Goal: Information Seeking & Learning: Learn about a topic

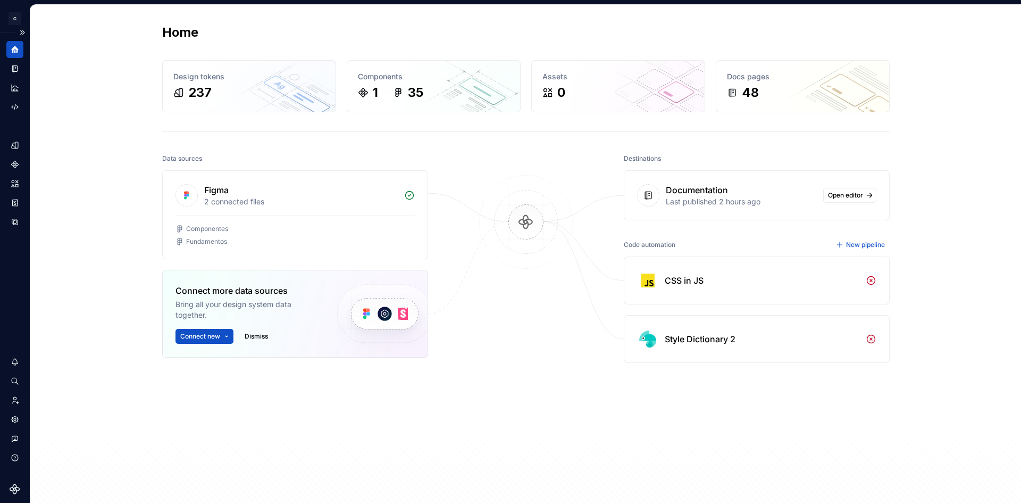
click at [18, 60] on div at bounding box center [14, 78] width 17 height 74
click at [13, 74] on div "Documentation" at bounding box center [14, 68] width 17 height 17
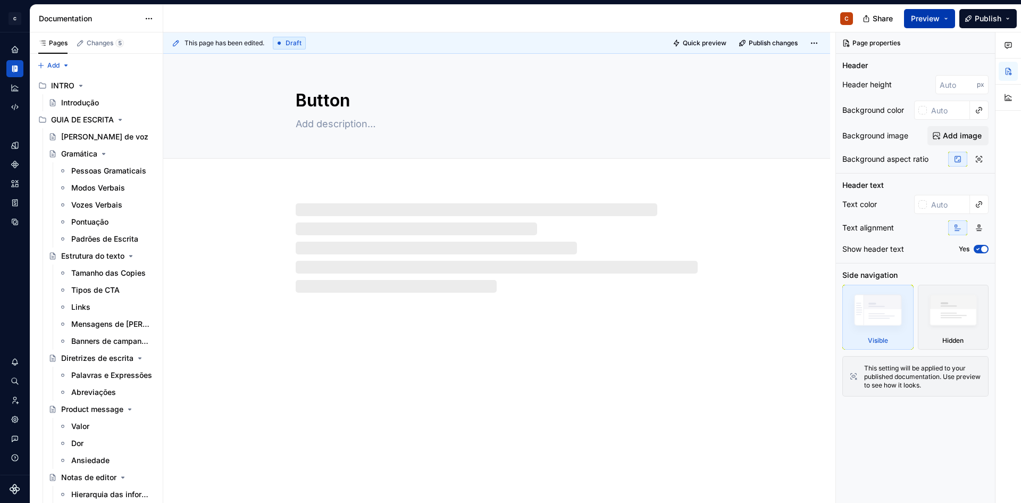
click at [817, 18] on span "Preview" at bounding box center [925, 18] width 29 height 11
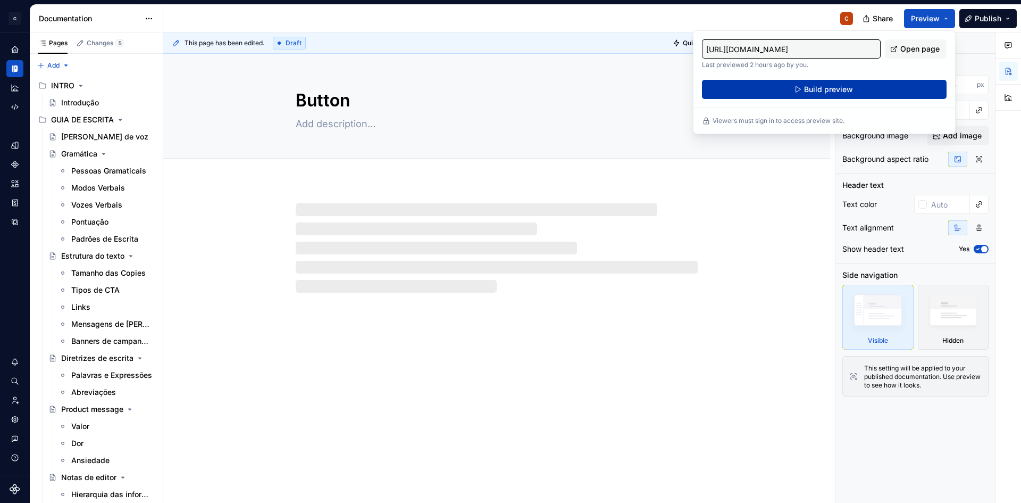
click at [817, 86] on button "Build preview" at bounding box center [824, 89] width 245 height 19
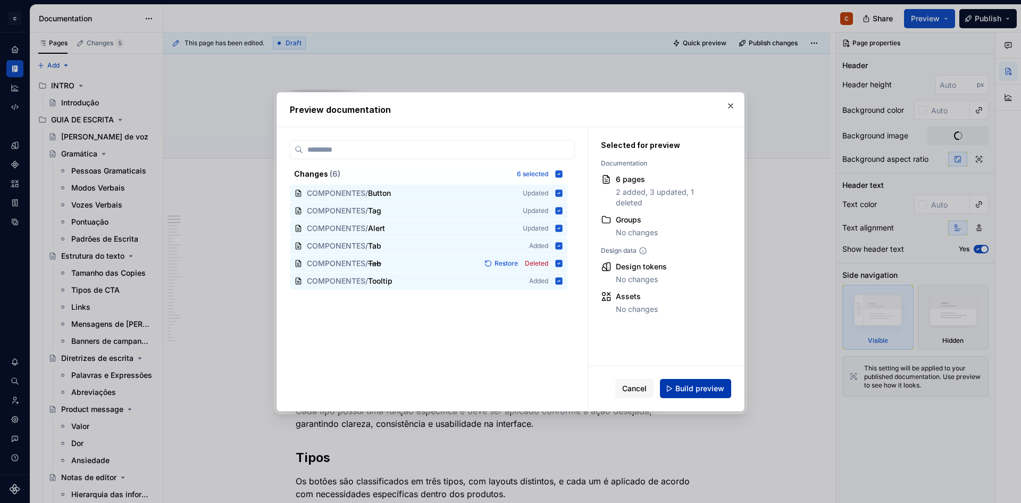
click at [701, 386] on span "Build preview" at bounding box center [700, 388] width 49 height 11
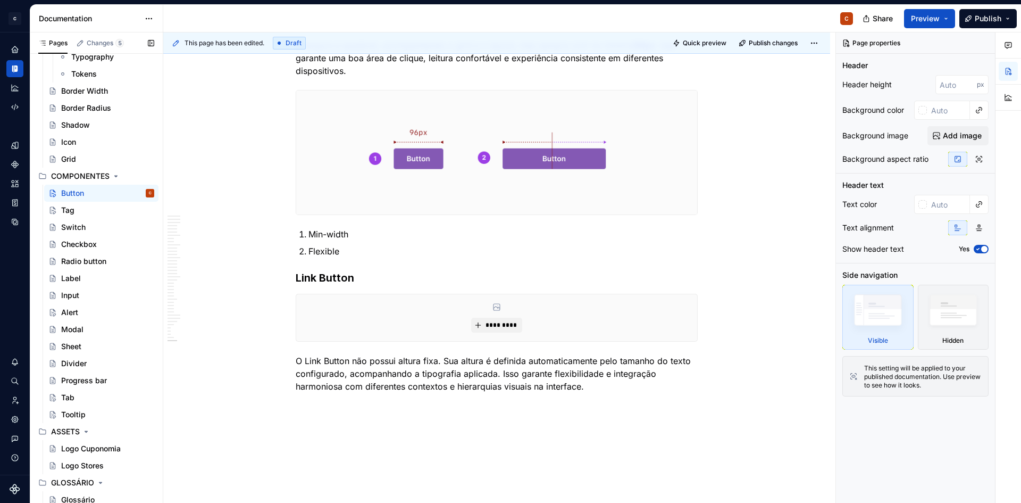
scroll to position [610, 0]
click at [90, 212] on div "Tag" at bounding box center [107, 207] width 93 height 15
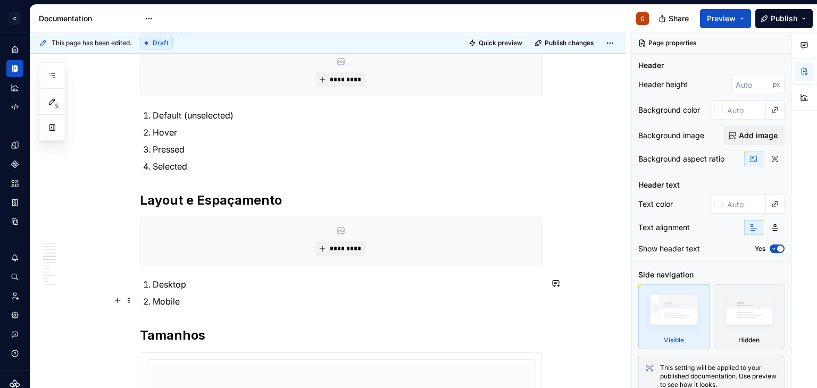
scroll to position [585, 0]
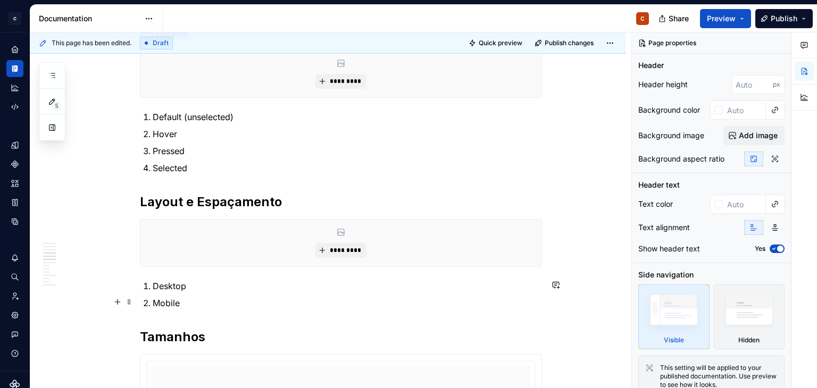
click at [196, 302] on p "Mobile" at bounding box center [347, 303] width 389 height 13
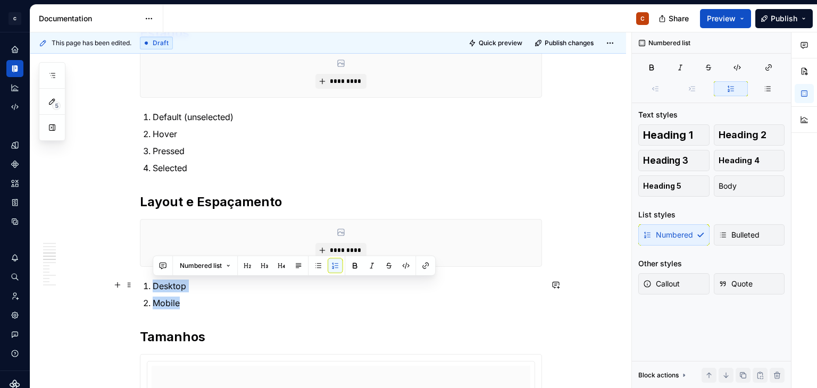
drag, startPoint x: 196, startPoint y: 297, endPoint x: 147, endPoint y: 287, distance: 50.1
click at [153, 287] on ol "Desktop Mobile" at bounding box center [347, 295] width 389 height 30
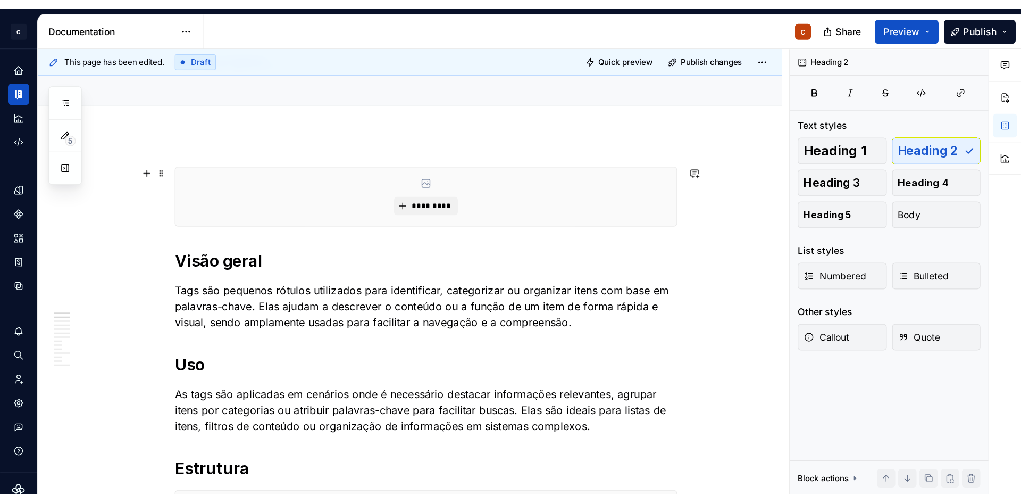
scroll to position [0, 0]
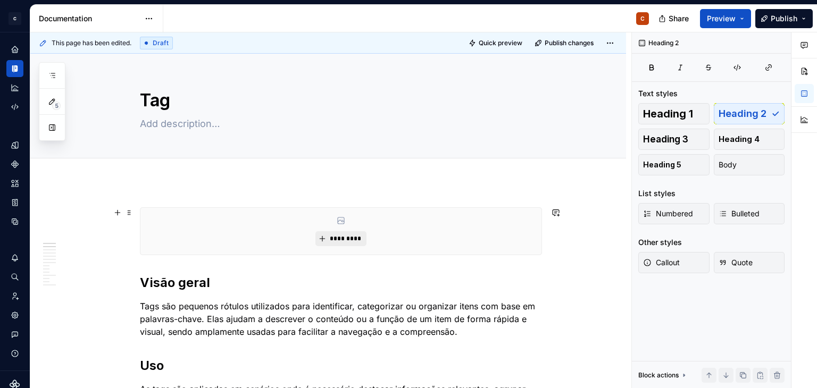
drag, startPoint x: 345, startPoint y: 227, endPoint x: 345, endPoint y: 238, distance: 11.7
click at [345, 227] on div "*********" at bounding box center [340, 231] width 401 height 47
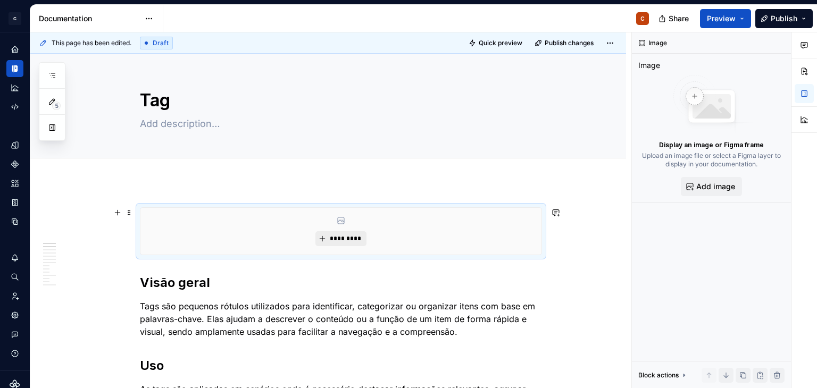
click at [345, 238] on span "*********" at bounding box center [345, 239] width 32 height 9
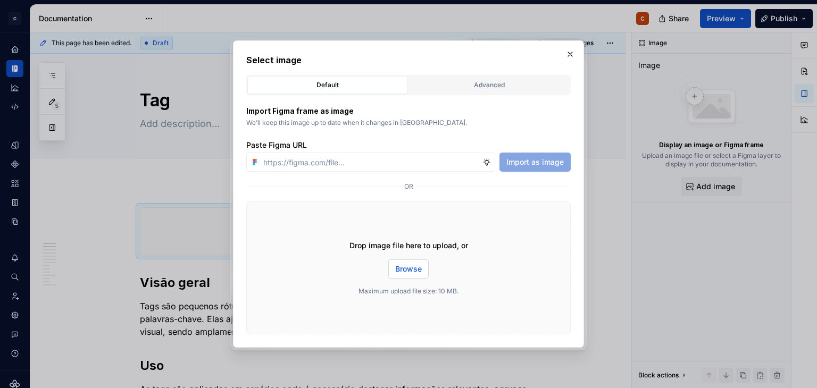
click at [418, 268] on span "Browse" at bounding box center [408, 269] width 27 height 11
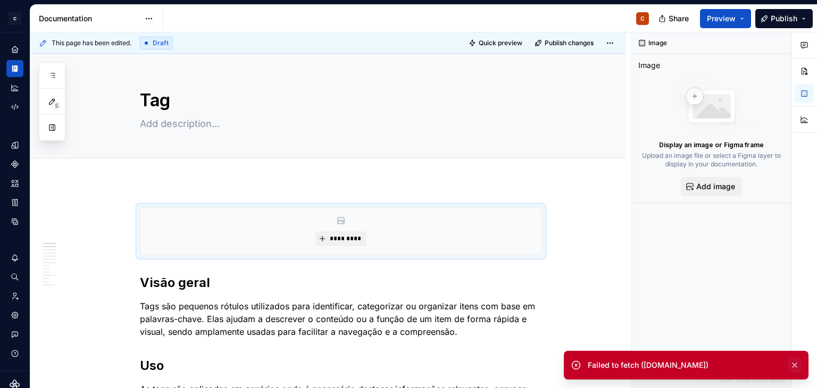
click at [795, 364] on button "button" at bounding box center [795, 365] width 14 height 15
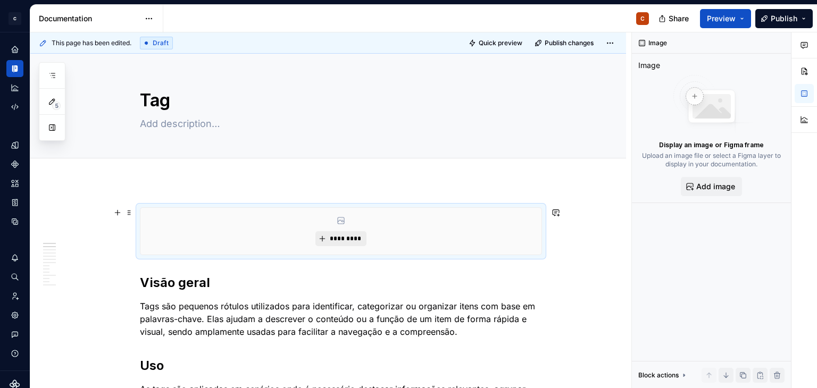
click at [353, 239] on span "*********" at bounding box center [345, 239] width 32 height 9
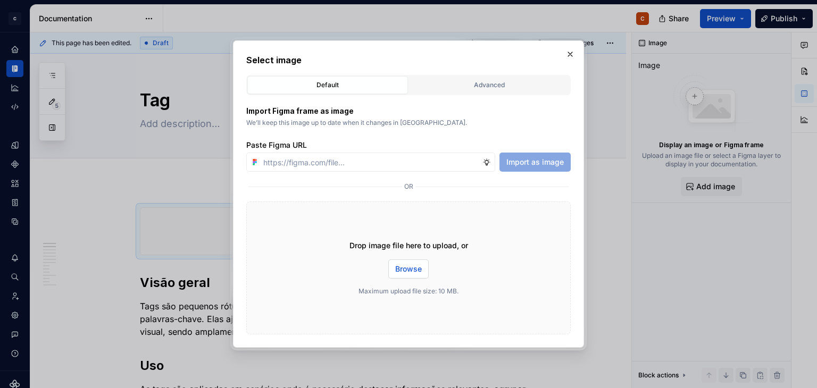
click at [406, 267] on span "Browse" at bounding box center [408, 269] width 27 height 11
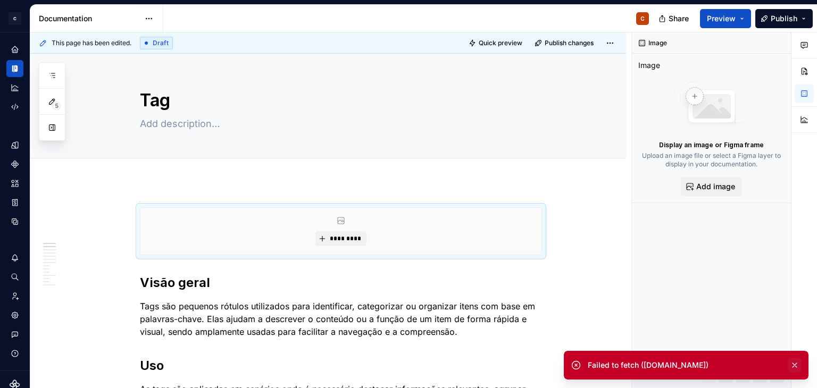
click at [797, 365] on button "button" at bounding box center [795, 365] width 14 height 15
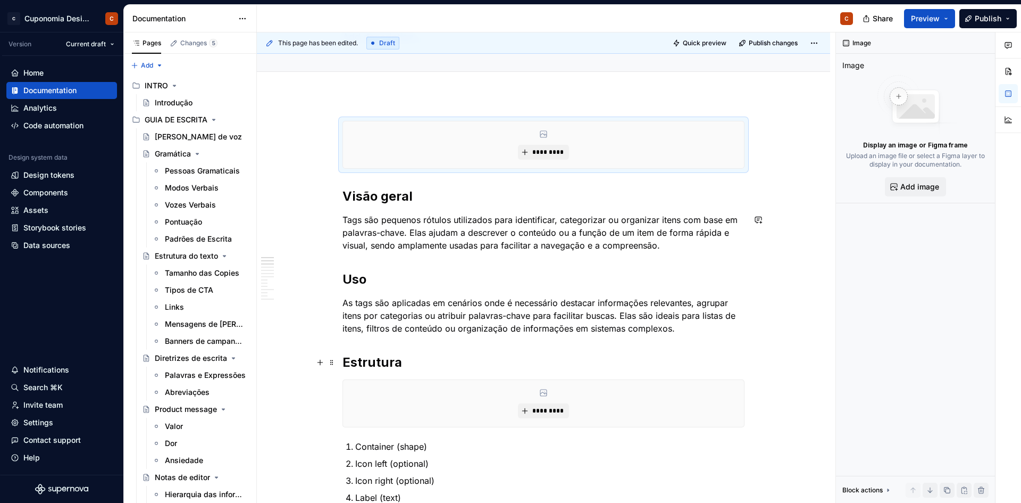
scroll to position [106, 0]
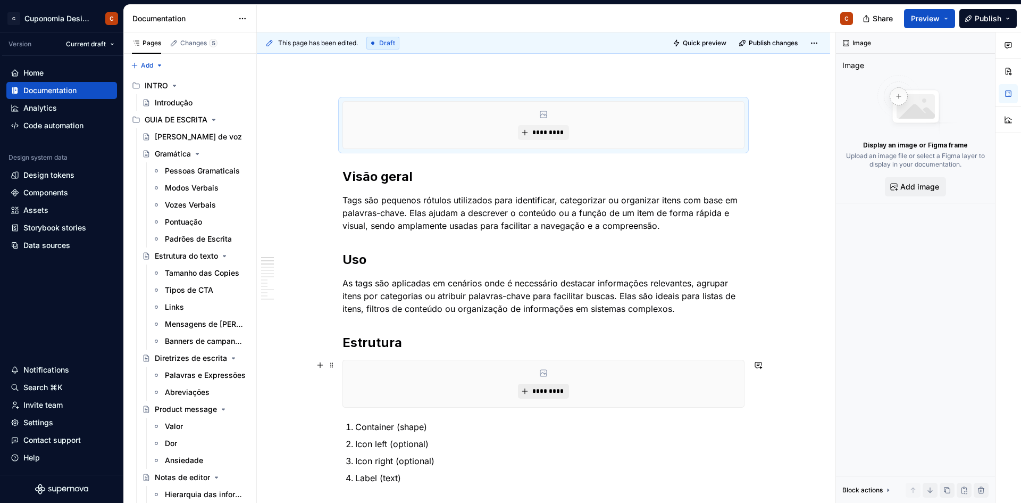
click at [547, 388] on button "*********" at bounding box center [543, 391] width 51 height 15
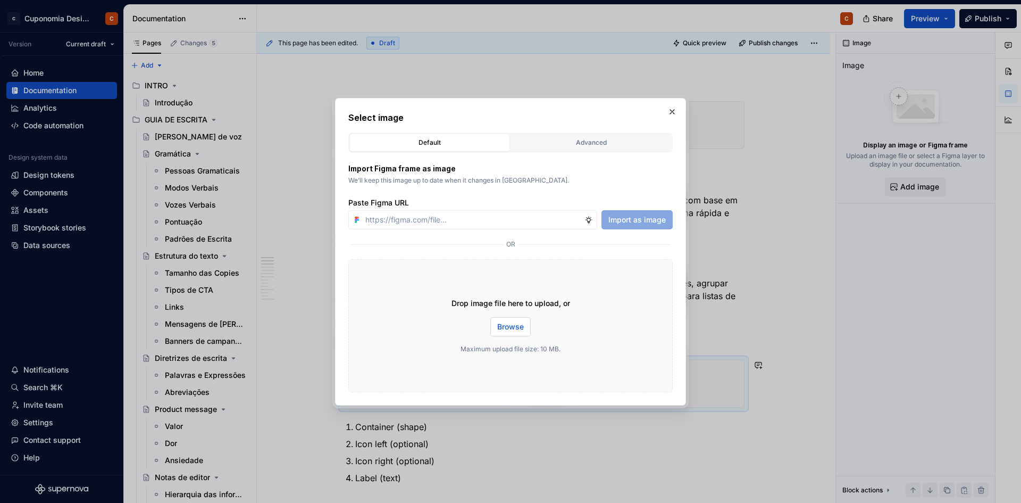
click at [514, 318] on button "Browse" at bounding box center [510, 326] width 40 height 19
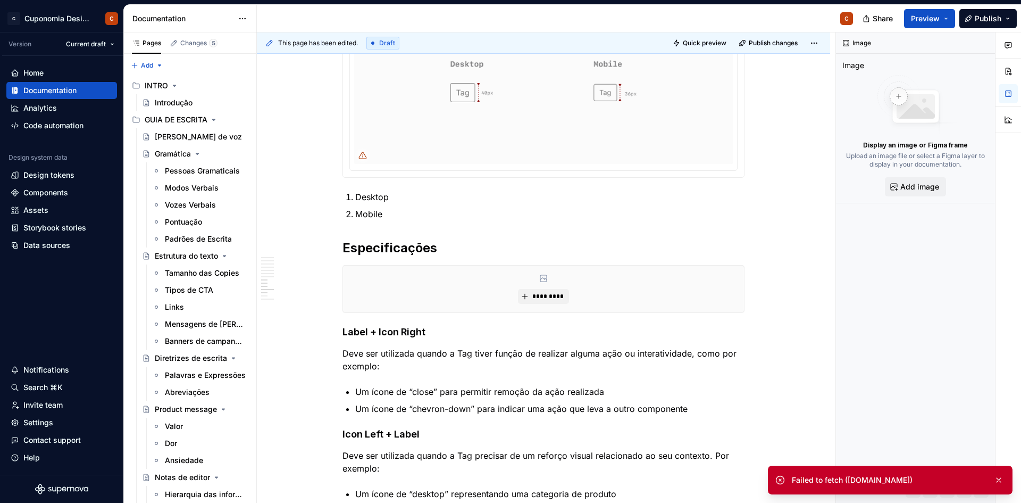
scroll to position [851, 0]
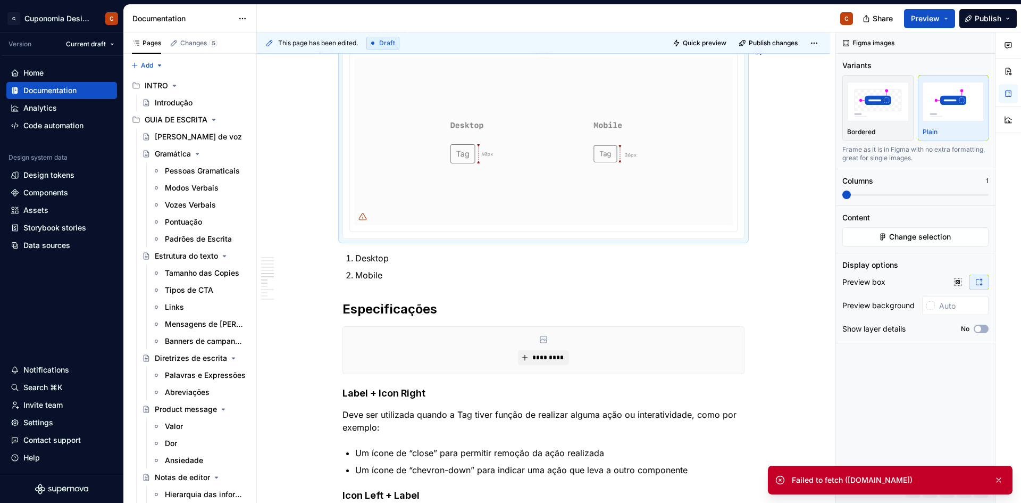
click at [549, 182] on img at bounding box center [543, 141] width 379 height 168
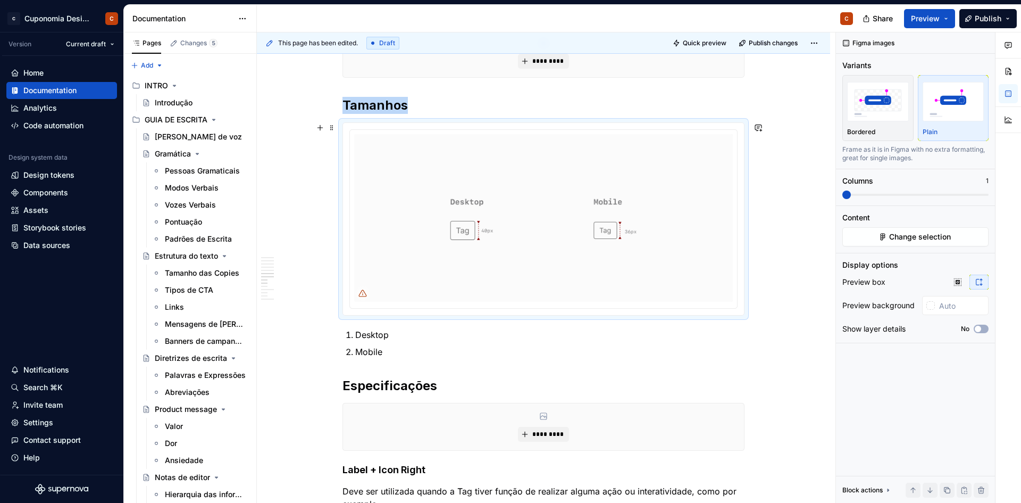
scroll to position [745, 0]
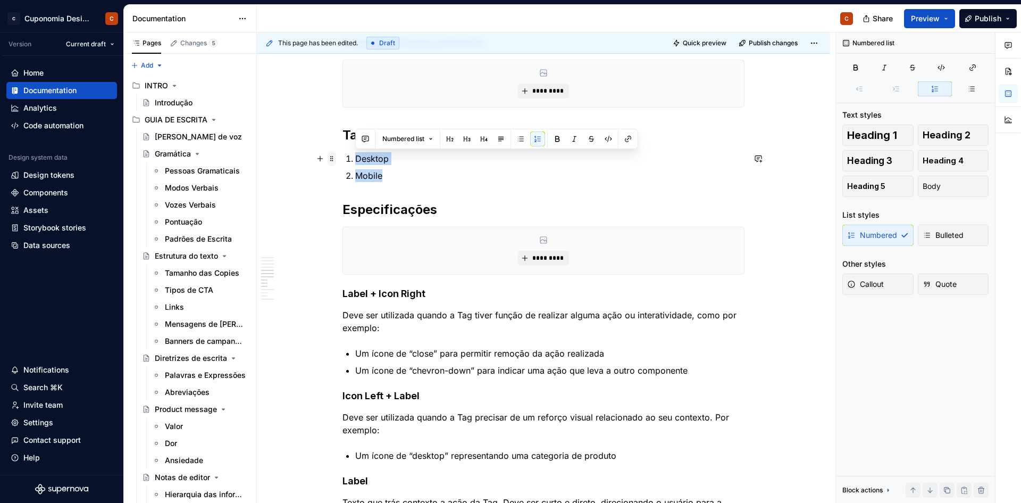
drag, startPoint x: 400, startPoint y: 170, endPoint x: 328, endPoint y: 152, distance: 74.4
click at [343, 152] on div "********* Visão geral Tags são pequenos rótulos utilizados para identificar, ca…" at bounding box center [544, 190] width 402 height 1455
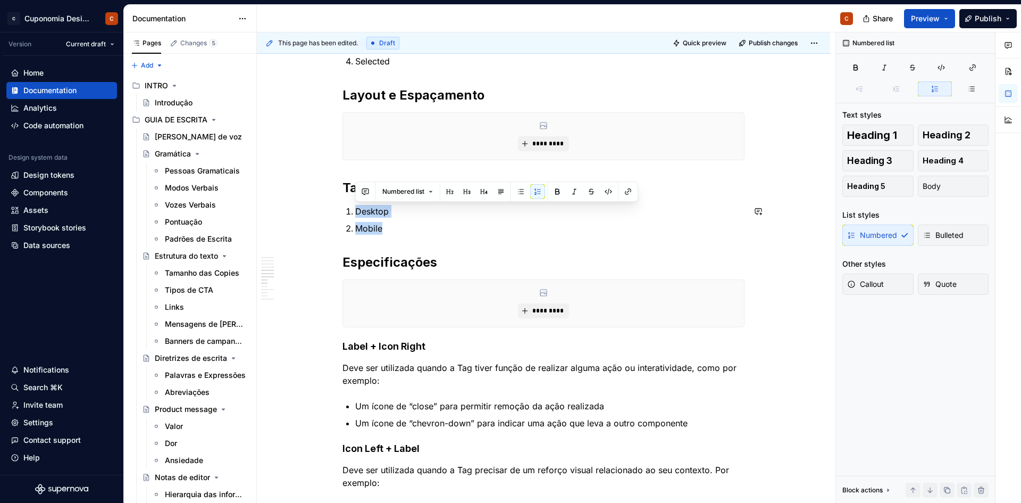
scroll to position [692, 0]
type textarea "*"
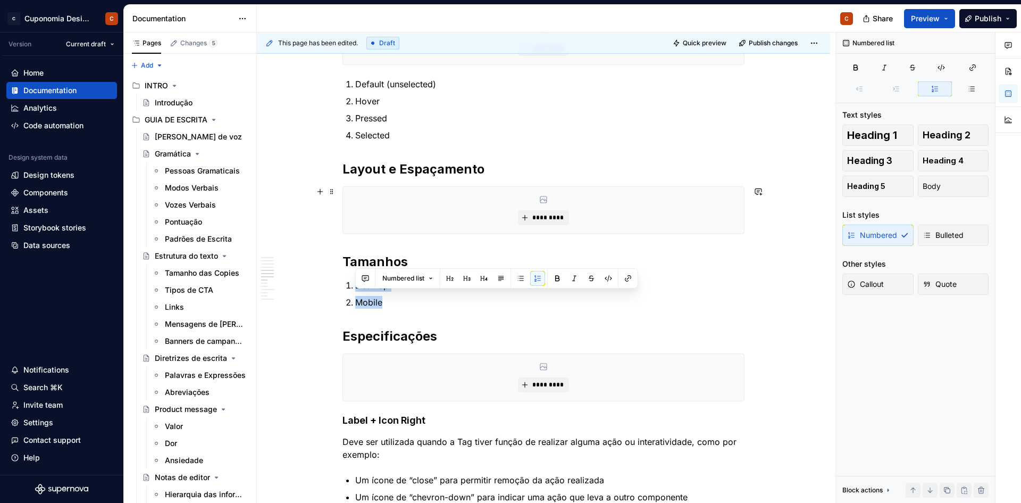
scroll to position [585, 0]
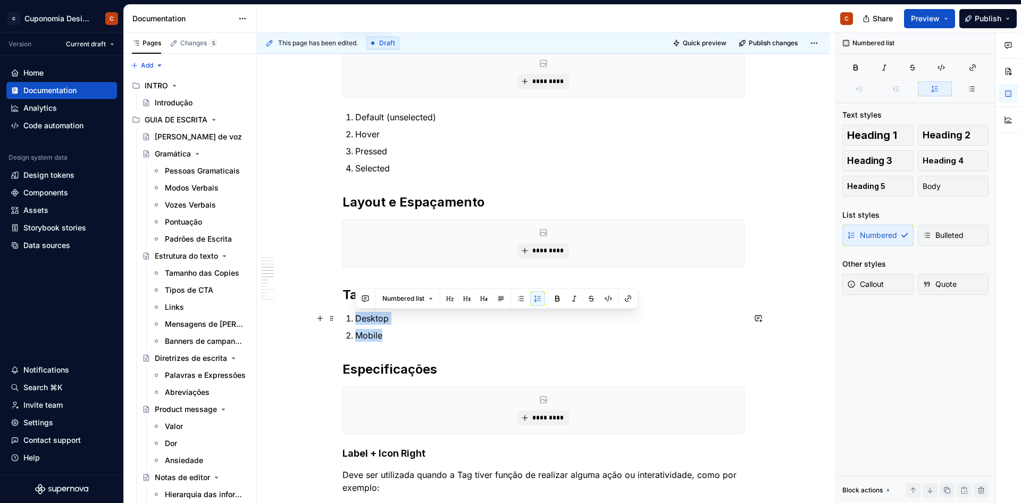
click at [403, 320] on p "Desktop" at bounding box center [549, 318] width 389 height 13
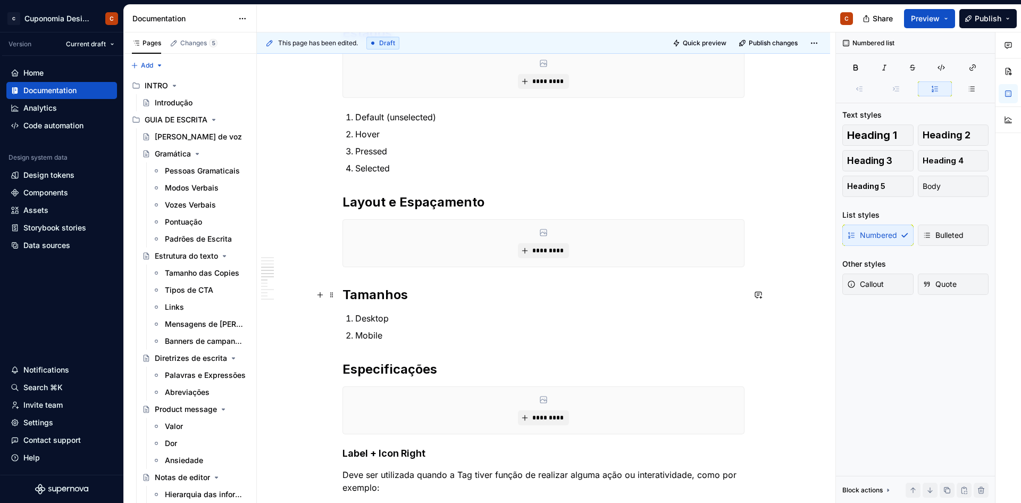
click at [425, 295] on h2 "Tamanhos" at bounding box center [544, 294] width 402 height 17
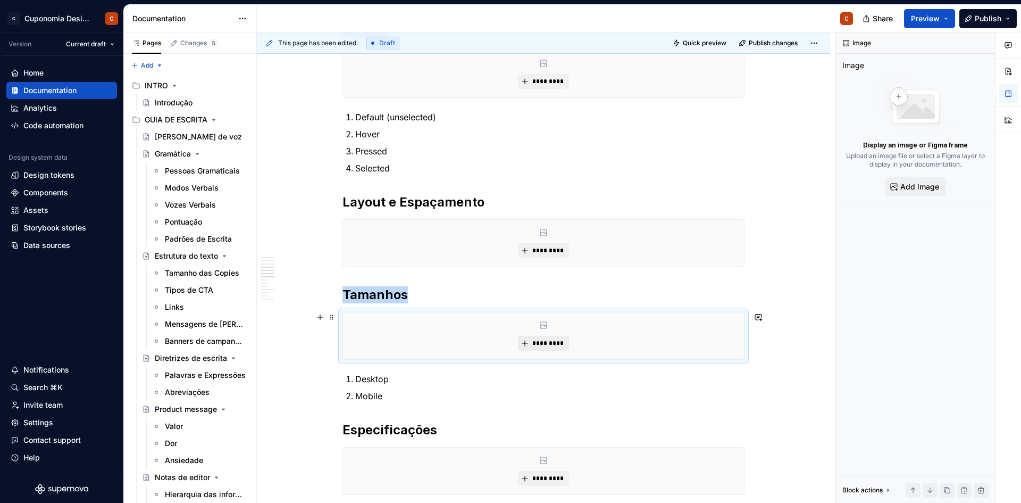
click at [546, 350] on button "*********" at bounding box center [543, 343] width 51 height 15
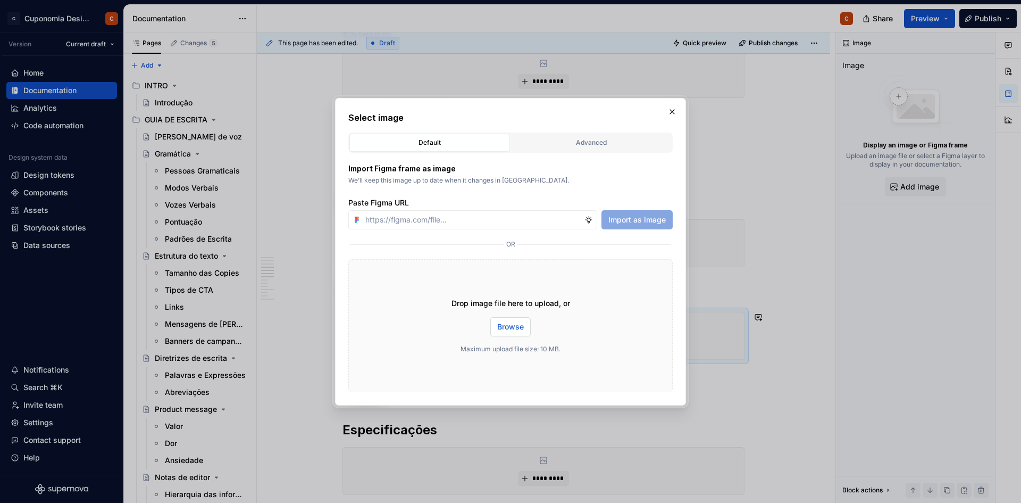
click at [501, 326] on span "Browse" at bounding box center [510, 326] width 27 height 11
click at [677, 110] on button "button" at bounding box center [672, 111] width 15 height 15
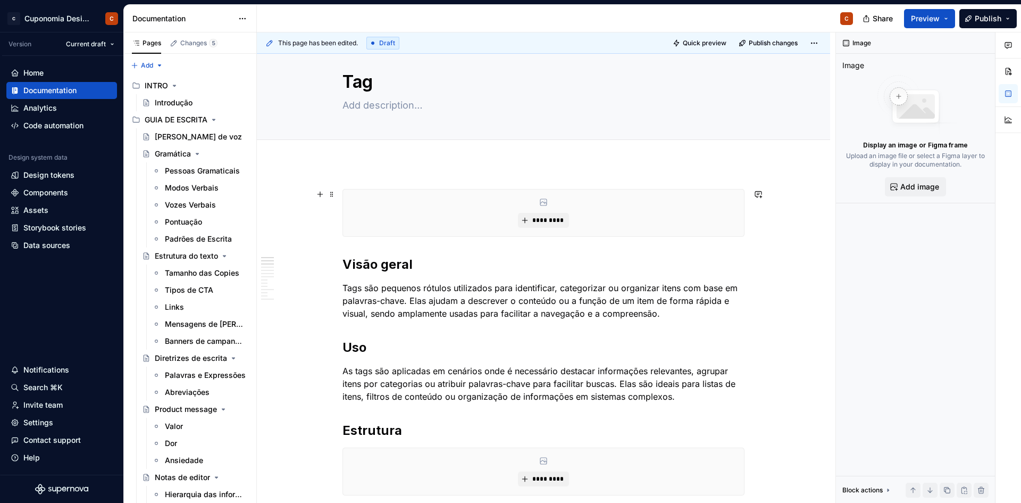
scroll to position [0, 0]
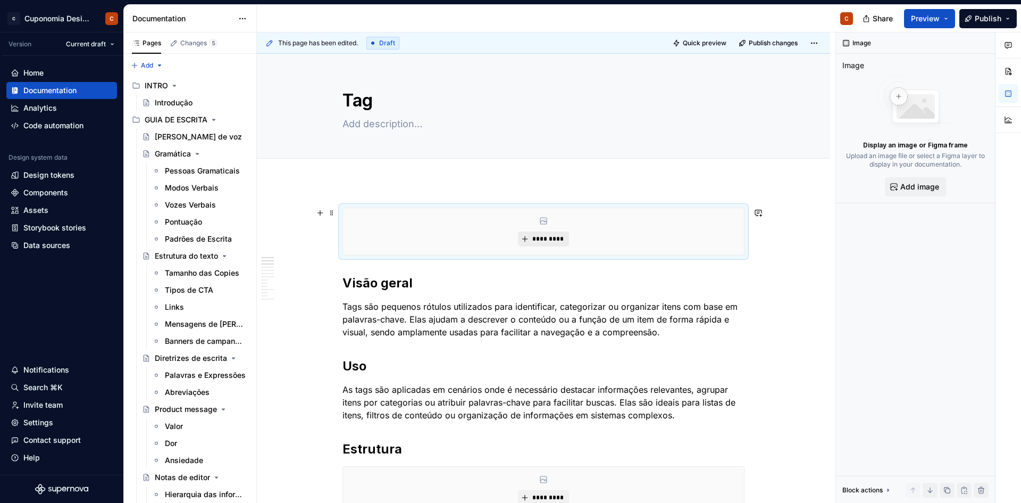
click at [545, 239] on span "*********" at bounding box center [547, 239] width 32 height 9
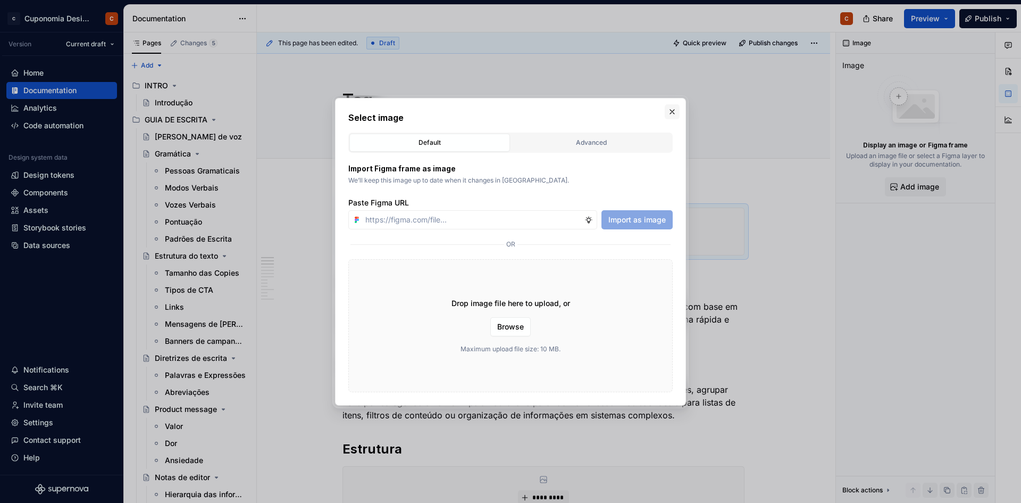
click at [675, 109] on button "button" at bounding box center [672, 111] width 15 height 15
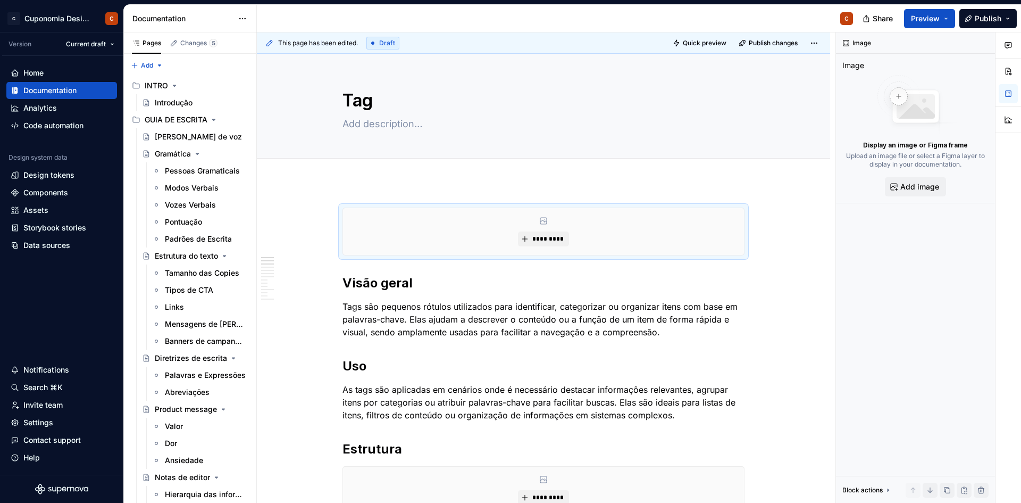
click at [431, 181] on div at bounding box center [543, 170] width 573 height 23
click at [540, 235] on span "*********" at bounding box center [547, 239] width 32 height 9
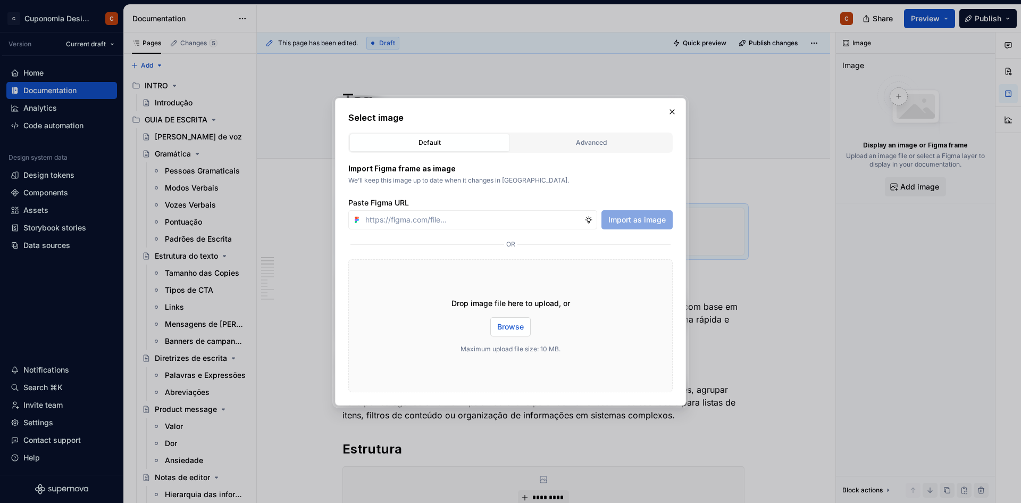
click at [519, 330] on span "Browse" at bounding box center [510, 326] width 27 height 11
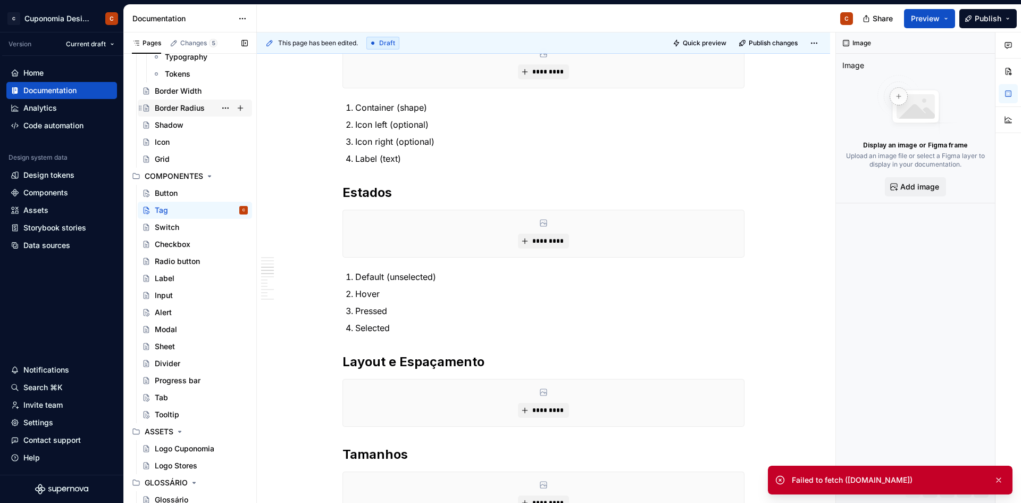
scroll to position [610, 0]
click at [184, 388] on div "Tab" at bounding box center [195, 394] width 114 height 17
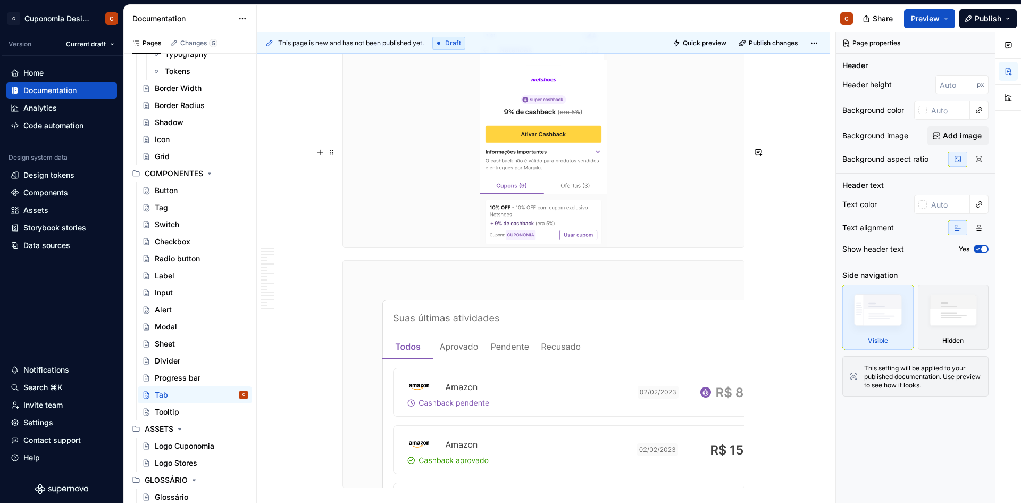
scroll to position [4340, 0]
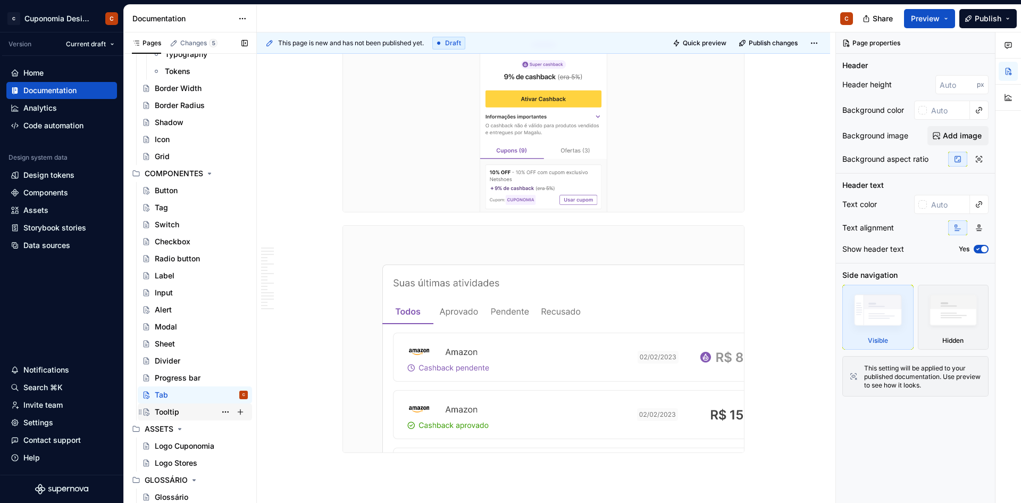
click at [181, 388] on div "Tooltip" at bounding box center [201, 411] width 93 height 15
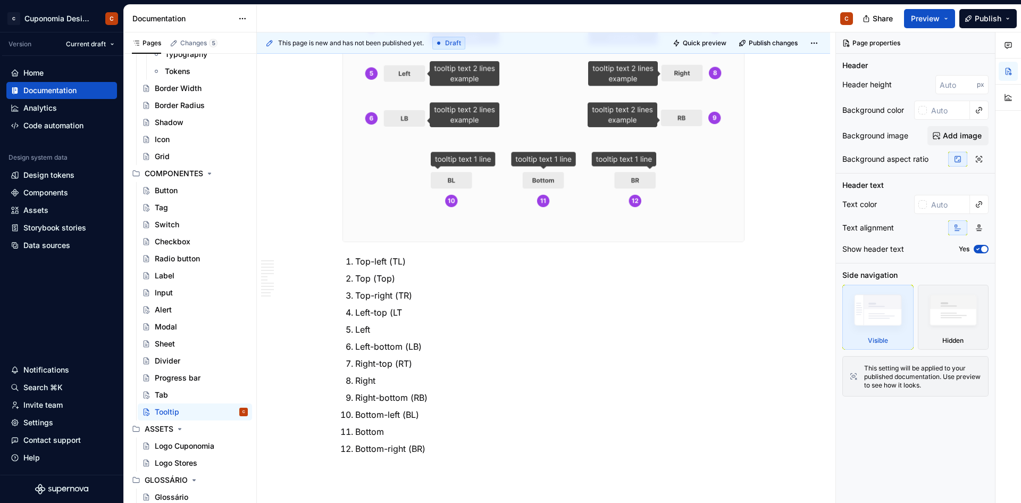
scroll to position [2644, 0]
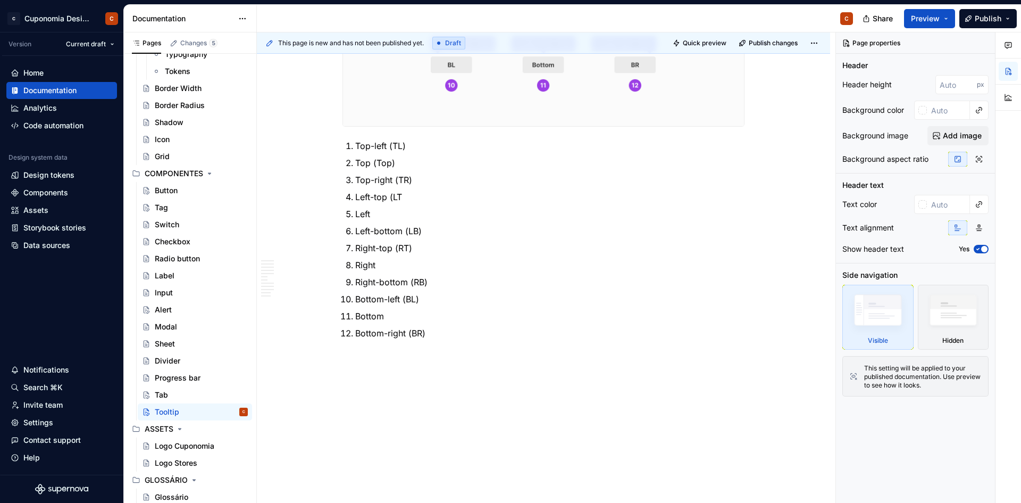
type textarea "*"
